Goal: Navigation & Orientation: Find specific page/section

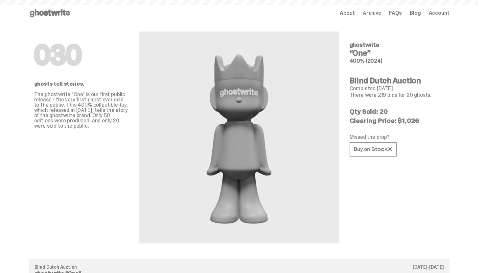
click at [64, 8] on div "Open main menu Home About Archive FAQs Blog Account About Archive FAQs Blog Acc…" at bounding box center [239, 13] width 421 height 26
click at [70, 12] on use at bounding box center [50, 13] width 40 height 8
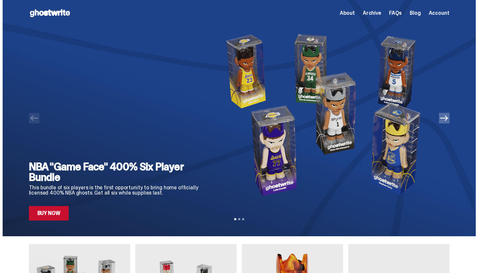
scroll to position [19, 0]
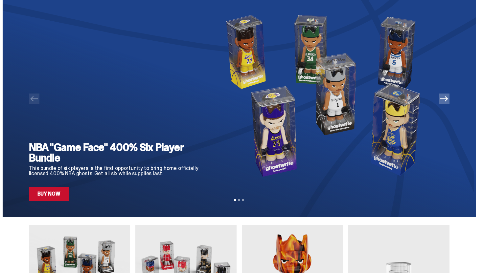
click at [448, 101] on icon "Next" at bounding box center [444, 99] width 8 height 8
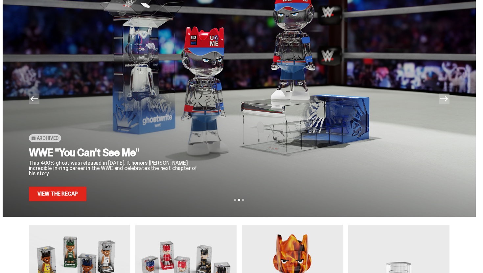
click at [448, 101] on icon "Next" at bounding box center [444, 99] width 8 height 8
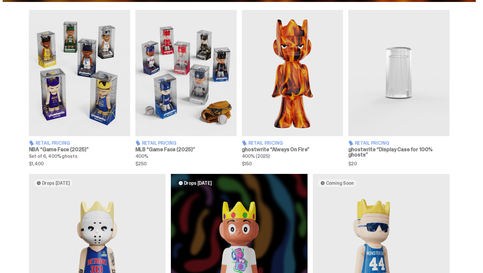
scroll to position [0, 0]
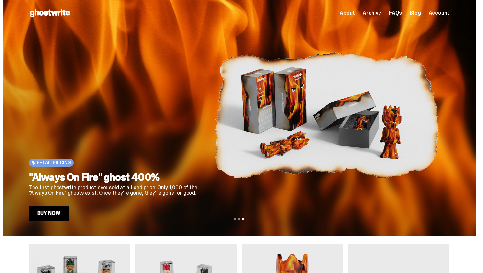
click at [381, 11] on span "Archive" at bounding box center [372, 13] width 18 height 5
